Goal: Navigation & Orientation: Find specific page/section

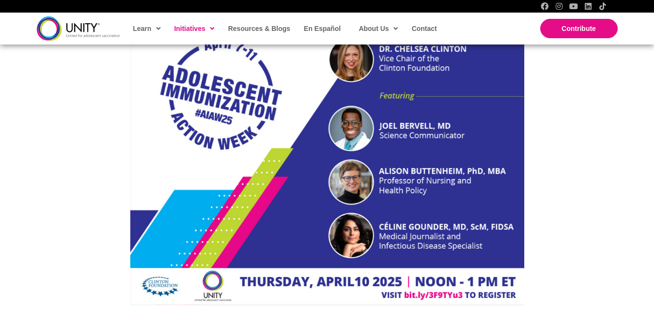
scroll to position [717, 0]
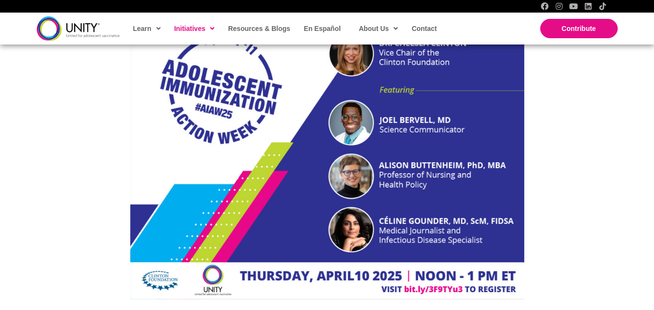
click at [302, 47] on img at bounding box center [327, 103] width 394 height 394
click at [279, 28] on span "Resources & Blogs" at bounding box center [259, 29] width 62 height 8
